Goal: Use online tool/utility: Utilize a website feature to perform a specific function

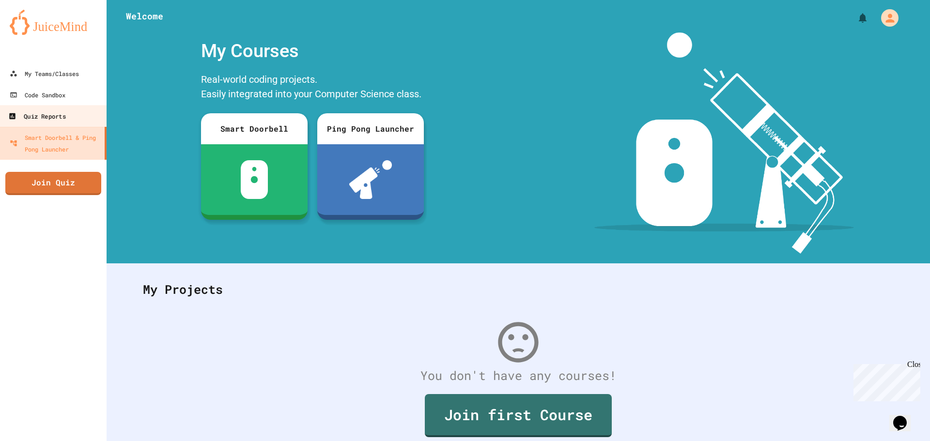
click at [38, 121] on div "Quiz Reports" at bounding box center [36, 116] width 57 height 12
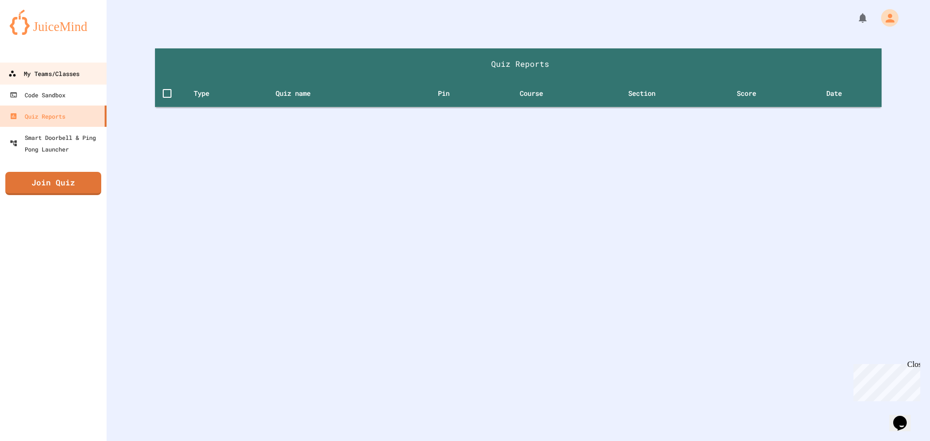
click at [47, 74] on div "My Teams/Classes" at bounding box center [43, 74] width 71 height 12
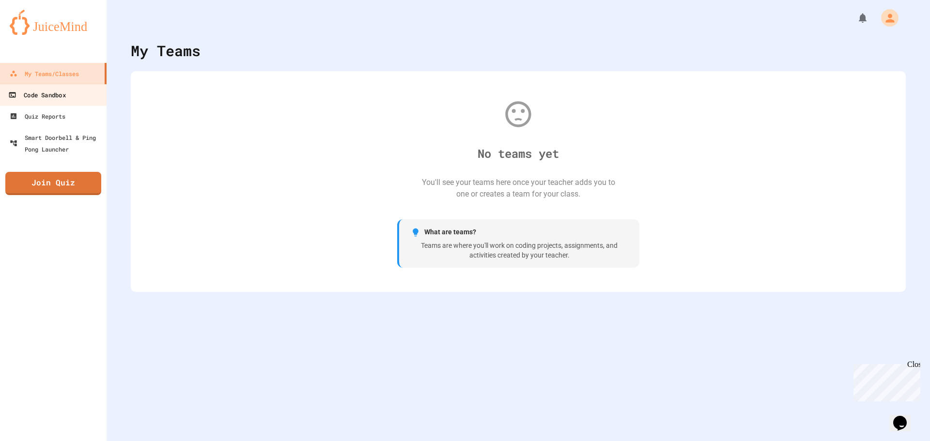
click at [29, 93] on div "Code Sandbox" at bounding box center [36, 95] width 57 height 12
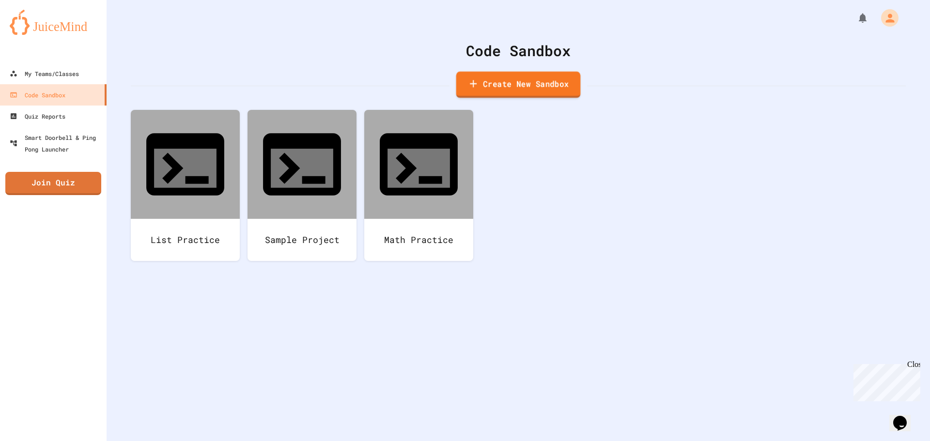
click at [475, 94] on link "Create New Sandbox" at bounding box center [518, 85] width 124 height 27
drag, startPoint x: 452, startPoint y: 120, endPoint x: 112, endPoint y: 124, distance: 340.5
type input "******"
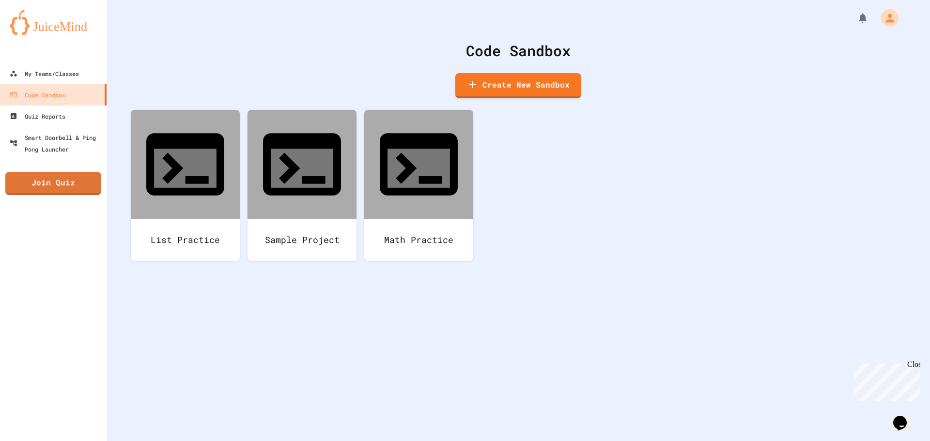
drag, startPoint x: 440, startPoint y: 391, endPoint x: 439, endPoint y: 401, distance: 10.2
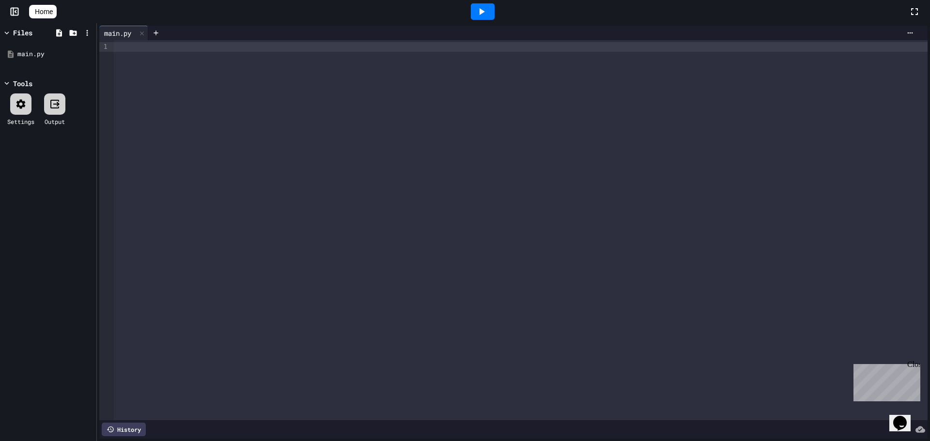
click at [125, 52] on div at bounding box center [521, 230] width 814 height 380
click at [141, 142] on div at bounding box center [465, 220] width 930 height 441
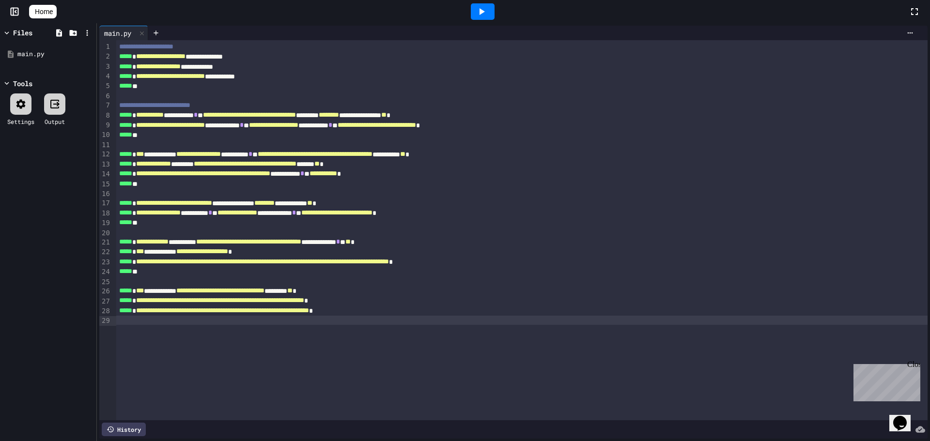
click at [487, 15] on icon at bounding box center [482, 12] width 12 height 12
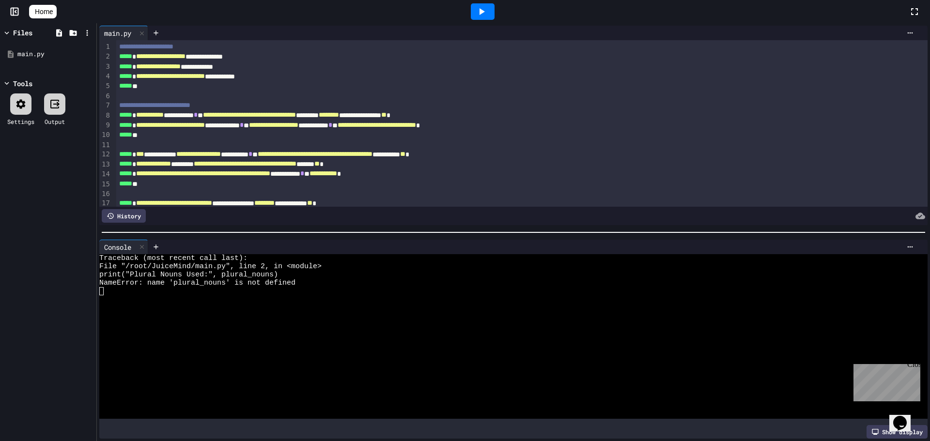
click at [487, 6] on icon at bounding box center [482, 12] width 12 height 12
click at [487, 8] on icon at bounding box center [482, 12] width 12 height 12
click at [185, 53] on span "**********" at bounding box center [160, 56] width 49 height 7
click at [144, 31] on icon at bounding box center [142, 33] width 4 height 4
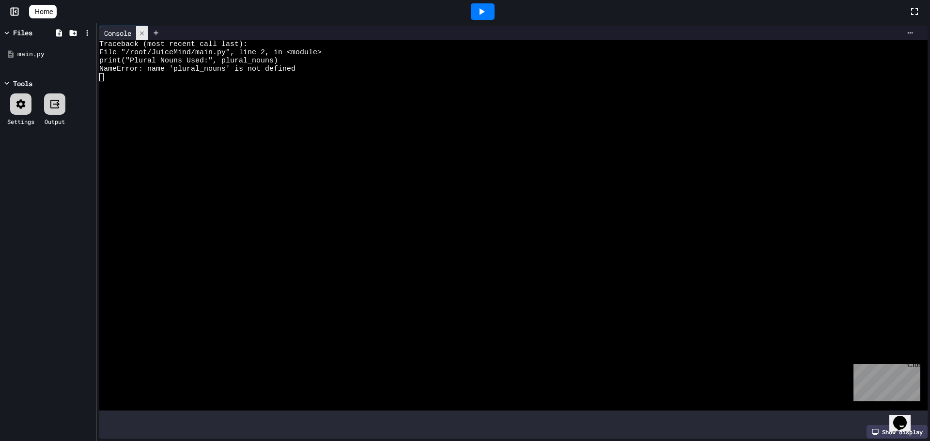
click at [147, 31] on div at bounding box center [142, 33] width 12 height 14
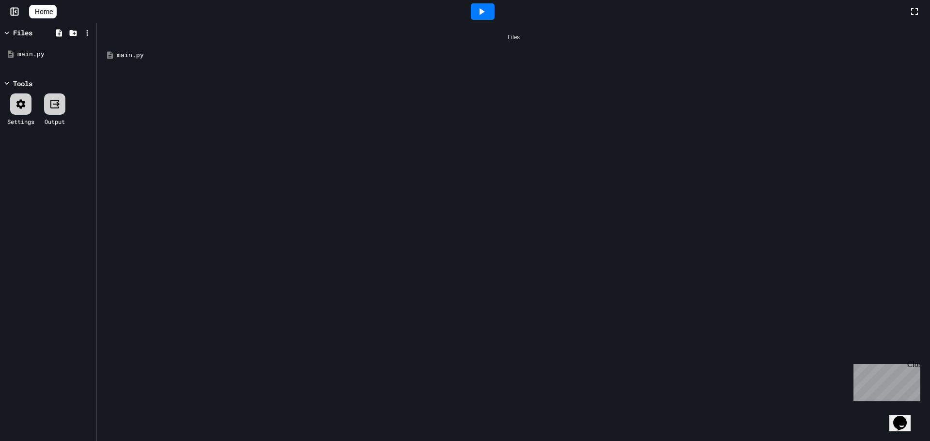
click at [159, 58] on div "main.py" at bounding box center [520, 55] width 807 height 10
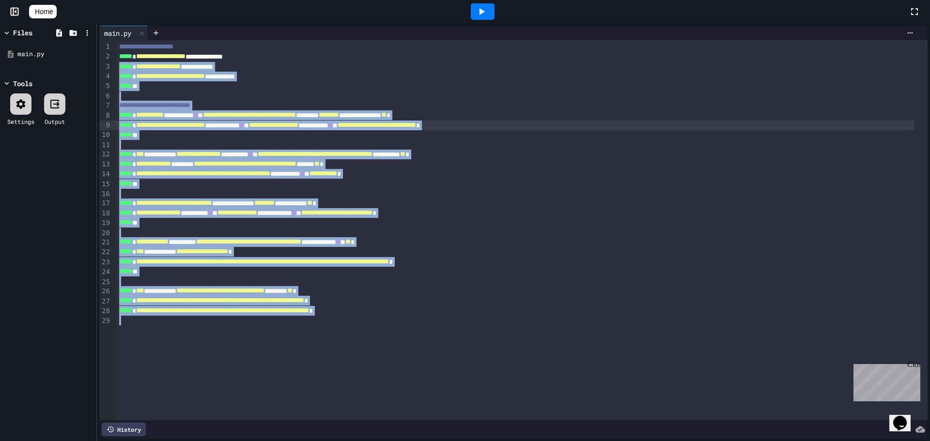
drag, startPoint x: 448, startPoint y: 296, endPoint x: 39, endPoint y: 71, distance: 466.9
click at [39, 71] on div "**********" at bounding box center [465, 232] width 930 height 418
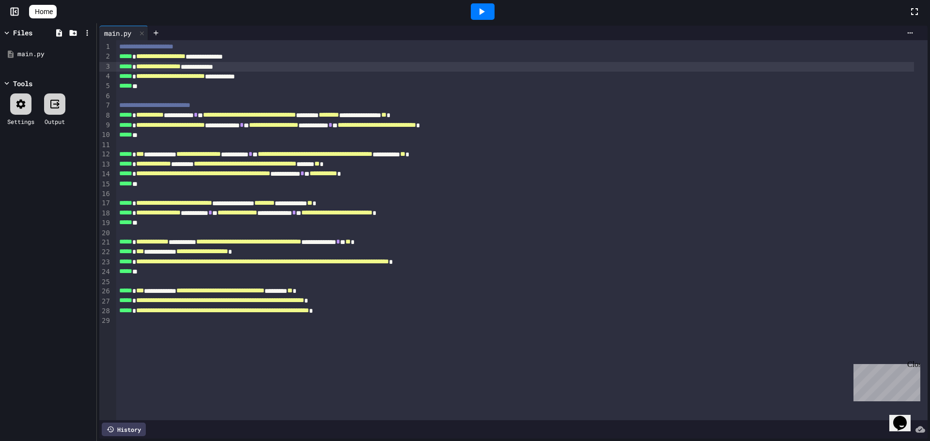
click at [39, 71] on div "Files main.py Tools Settings Output" at bounding box center [48, 232] width 96 height 418
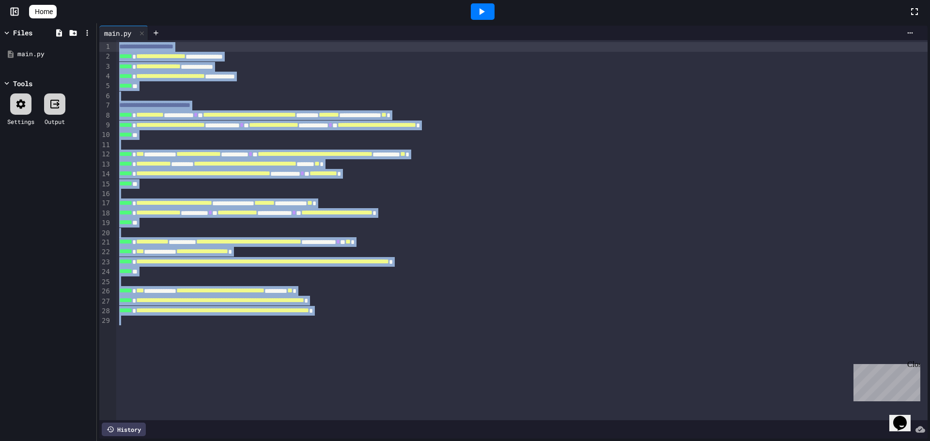
drag, startPoint x: 460, startPoint y: 346, endPoint x: 0, endPoint y: -59, distance: 612.5
click at [0, 0] on html "**********" at bounding box center [465, 220] width 930 height 441
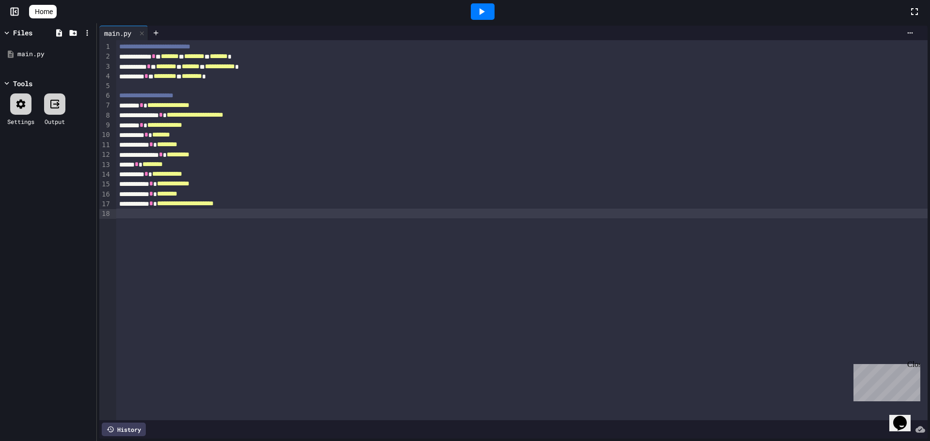
click at [120, 213] on div at bounding box center [521, 214] width 811 height 10
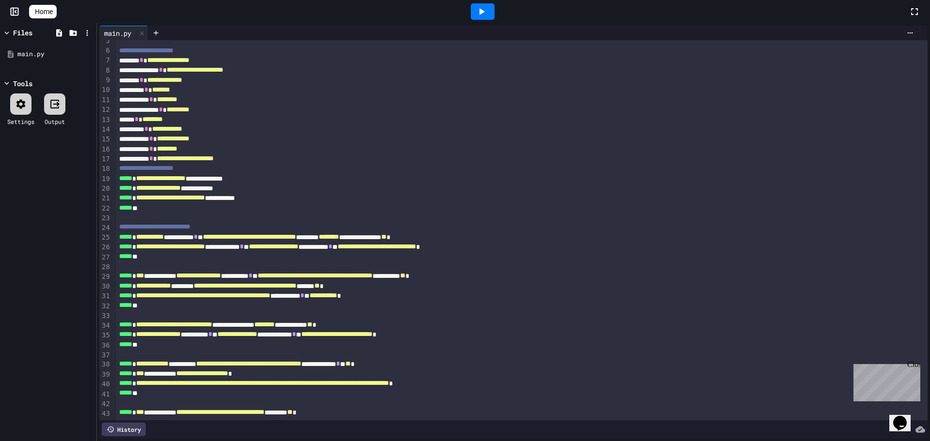
scroll to position [89, 0]
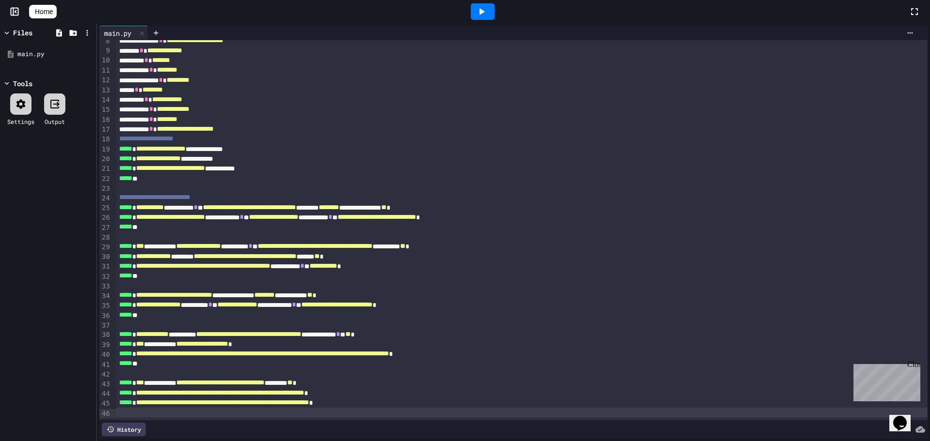
click at [481, 11] on icon at bounding box center [482, 12] width 12 height 12
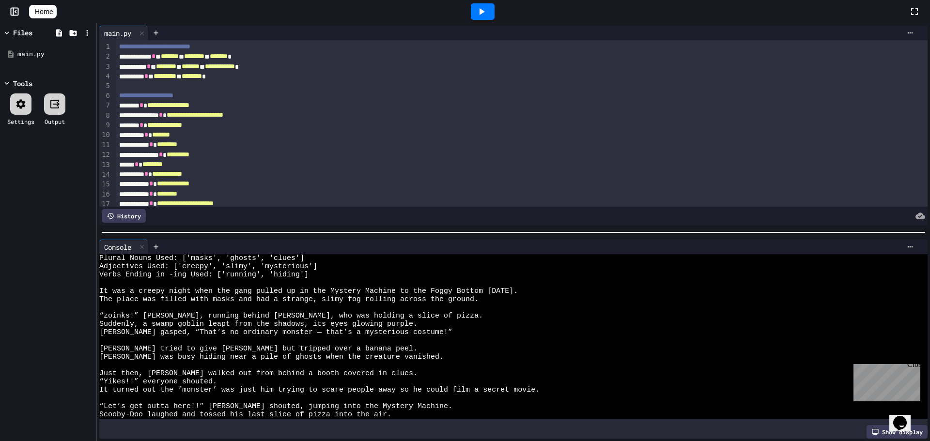
scroll to position [0, 0]
